Goal: Task Accomplishment & Management: Use online tool/utility

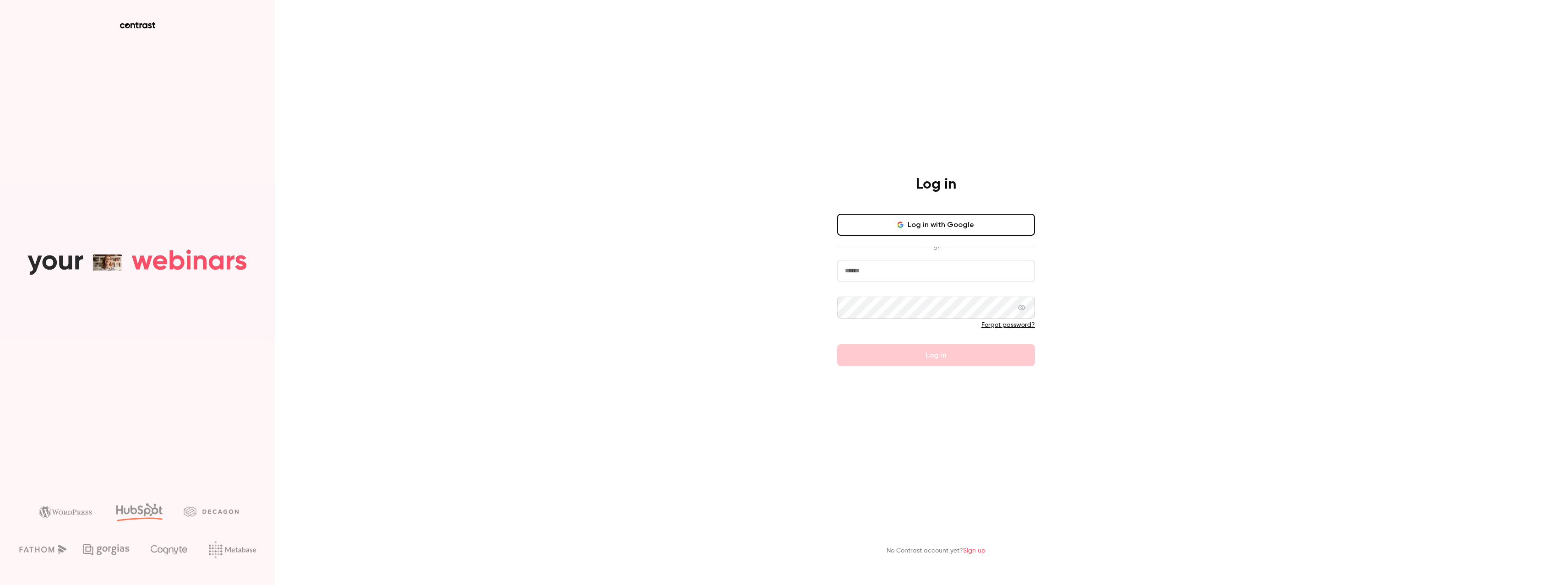
click at [953, 223] on button "Log in with Google" at bounding box center [936, 225] width 198 height 22
type input "**********"
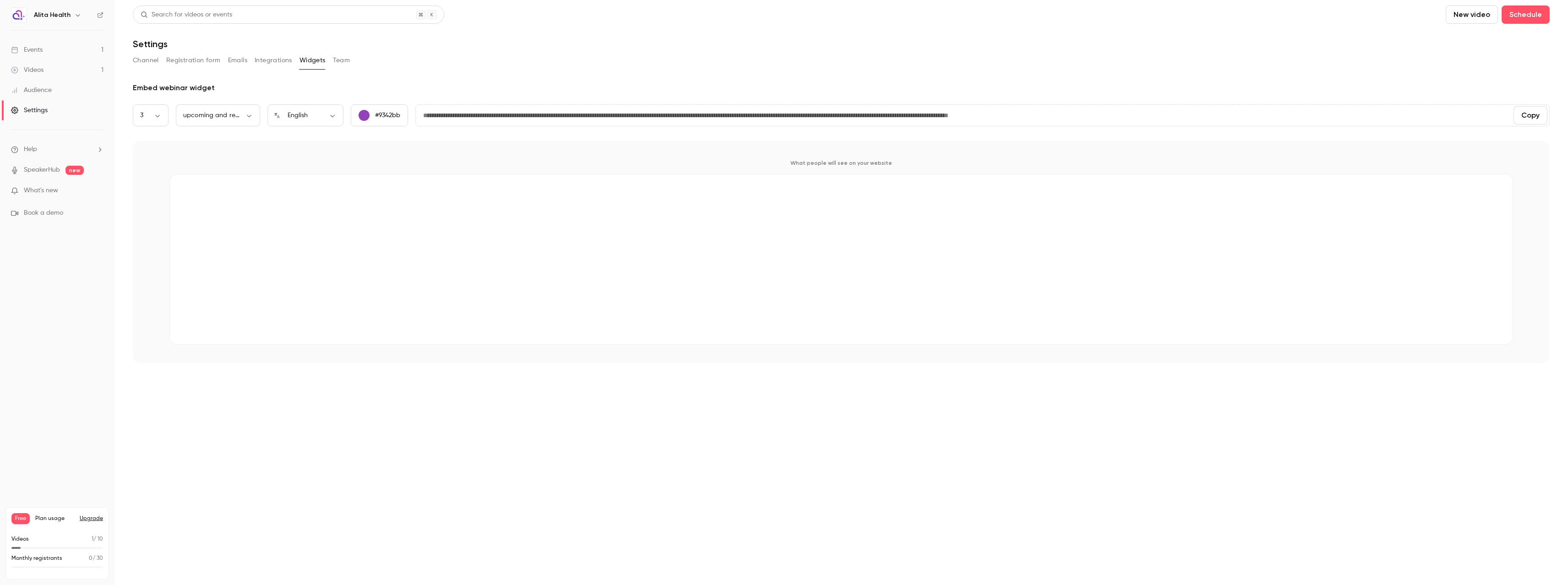
click at [51, 48] on link "Events 1" at bounding box center [57, 49] width 114 height 20
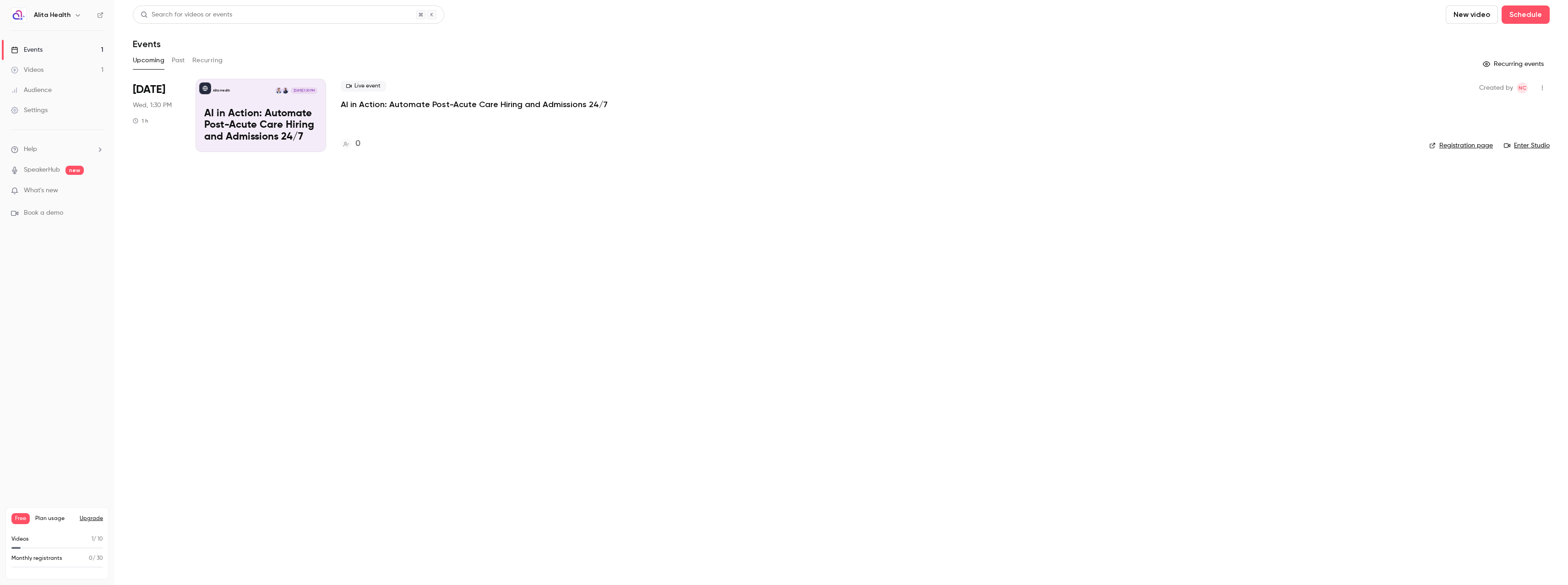
click at [318, 109] on div "Alita Health [DATE] 1:30 PM AI in Action: Automate Post-Acute Care Hiring and A…" at bounding box center [261, 115] width 130 height 73
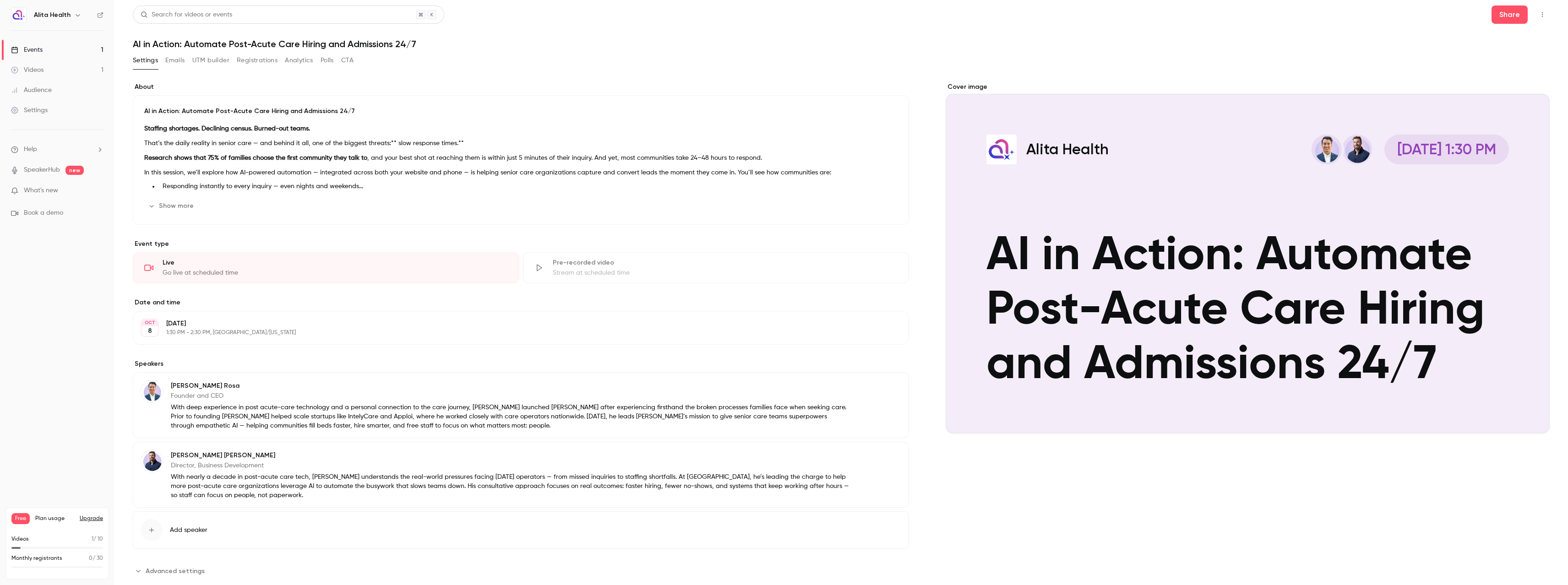
click at [201, 60] on button "UTM builder" at bounding box center [211, 60] width 37 height 15
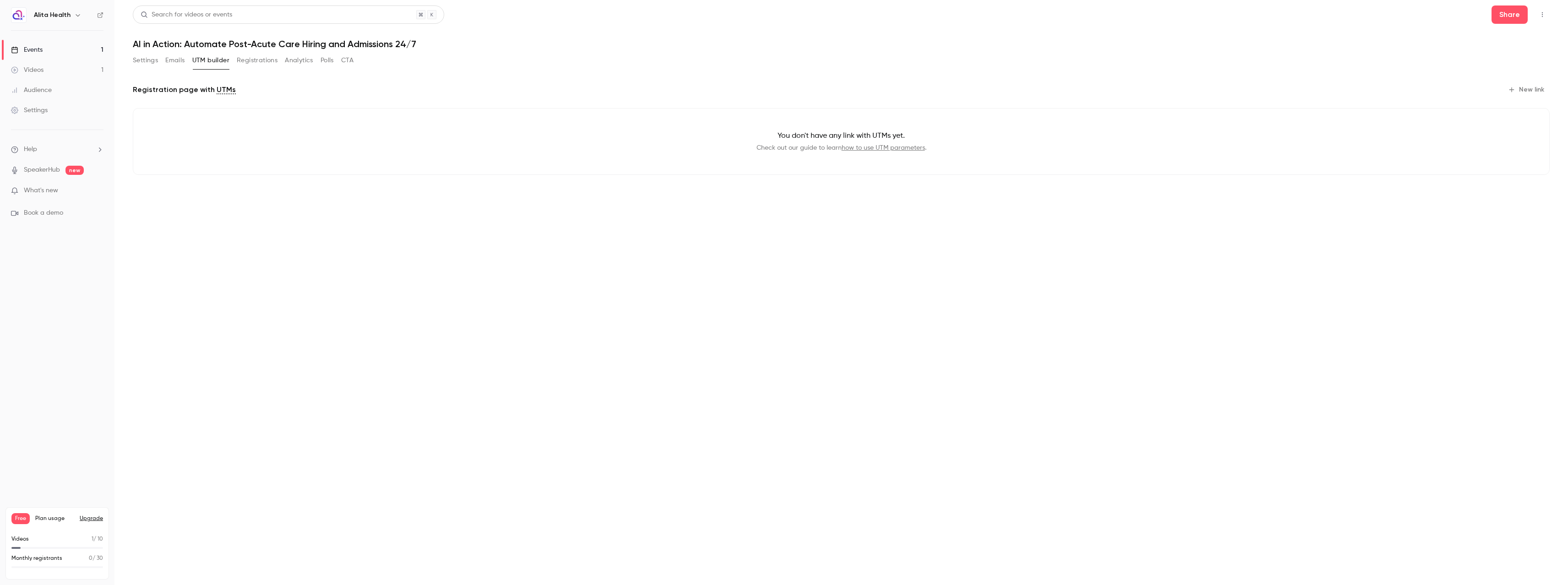
click at [1524, 92] on button "New link" at bounding box center [1527, 89] width 45 height 15
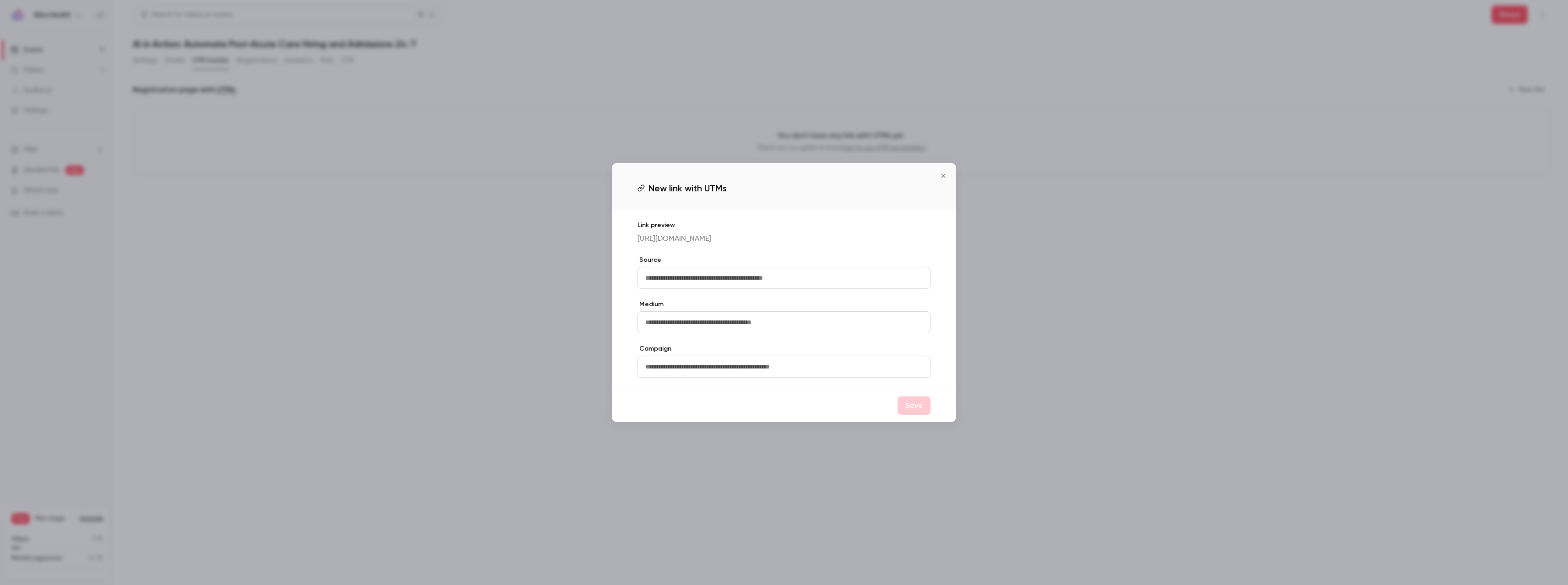
click at [687, 286] on input "text" at bounding box center [783, 278] width 293 height 22
click at [716, 334] on input "text" at bounding box center [783, 323] width 293 height 22
type input "******"
click at [714, 287] on input "text" at bounding box center [783, 278] width 293 height 22
type input "**********"
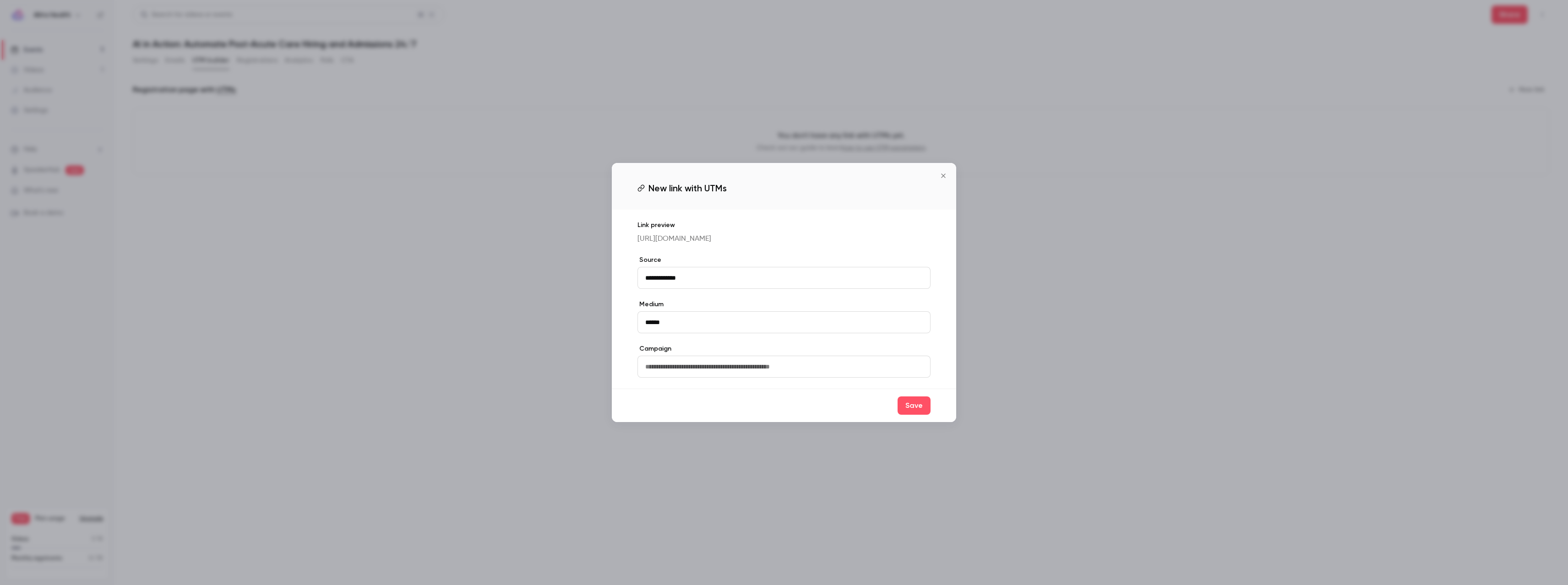
click at [709, 373] on input "text" at bounding box center [783, 367] width 293 height 22
paste input "**********"
type input "**********"
click at [905, 415] on button "Save" at bounding box center [914, 406] width 33 height 18
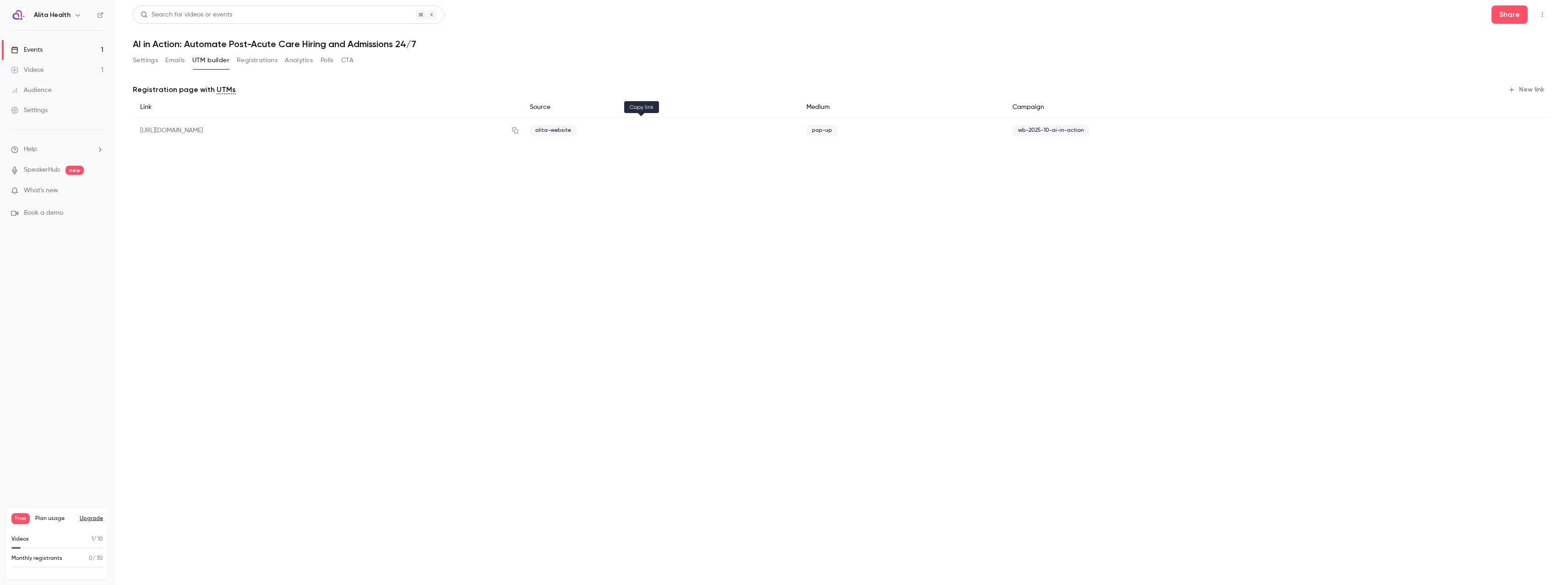
click at [519, 129] on icon "button" at bounding box center [515, 130] width 7 height 7
click at [522, 130] on div "[URL][DOMAIN_NAME]" at bounding box center [327, 130] width 390 height 26
click at [519, 131] on icon "button" at bounding box center [516, 131] width 6 height 6
drag, startPoint x: 1174, startPoint y: 135, endPoint x: 1140, endPoint y: 127, distance: 34.9
click at [1172, 134] on div "wb-2025-10-ai-in-action" at bounding box center [1211, 130] width 413 height 26
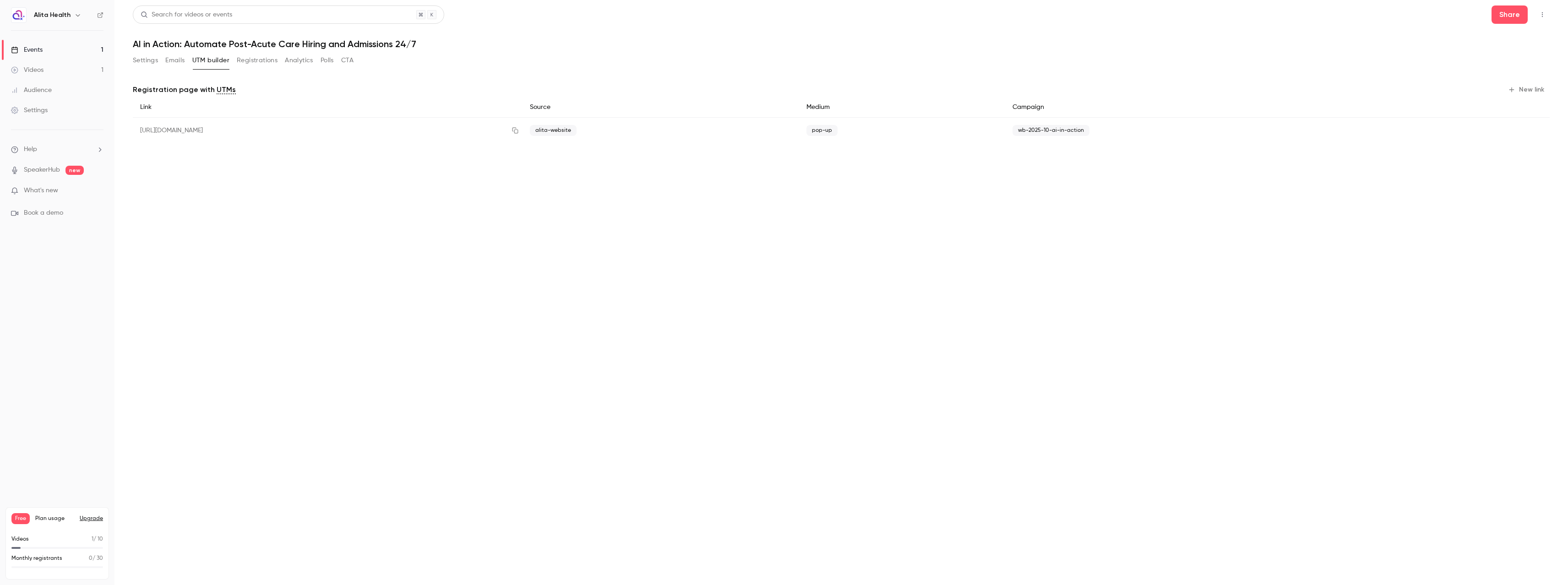
click at [1090, 127] on span "wb-2025-10-ai-in-action" at bounding box center [1051, 130] width 77 height 11
drag, startPoint x: 1149, startPoint y: 129, endPoint x: 1068, endPoint y: 130, distance: 81.0
click at [1068, 130] on div "[URL][DOMAIN_NAME] alita-website pop-up wb-2025-10-ai-in-action" at bounding box center [841, 130] width 1417 height 26
copy div "wb-2025-10-ai-in-action"
click at [963, 134] on div "pop-up" at bounding box center [902, 130] width 206 height 26
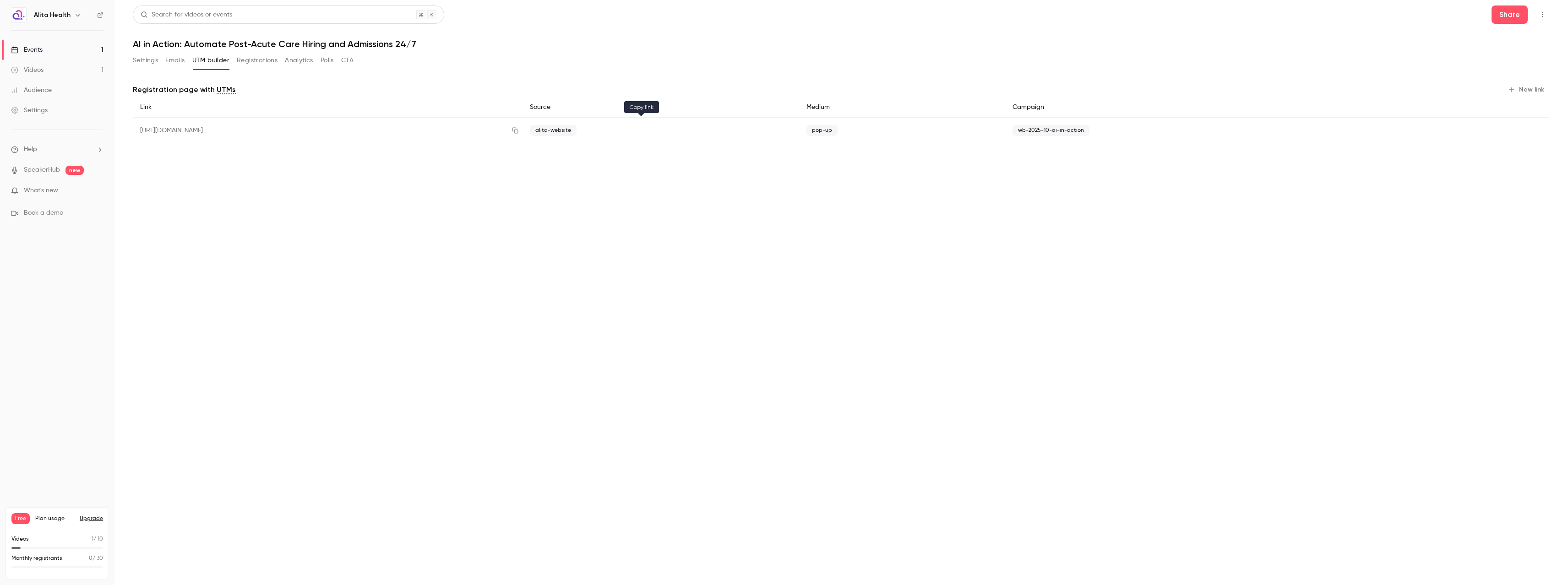
click at [519, 130] on icon "button" at bounding box center [515, 130] width 7 height 7
click at [519, 132] on icon "button" at bounding box center [515, 130] width 7 height 7
